Goal: Find specific fact: Find specific fact

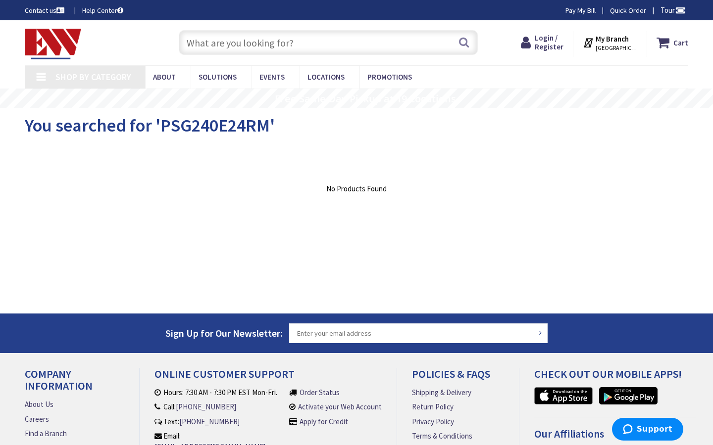
type input "Fourth [PERSON_NAME], [STREET_ADDRESS]"
